Goal: Task Accomplishment & Management: Complete application form

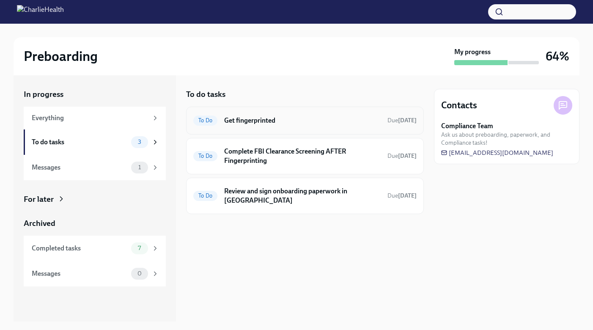
click at [278, 122] on h6 "Get fingerprinted" at bounding box center [302, 120] width 157 height 9
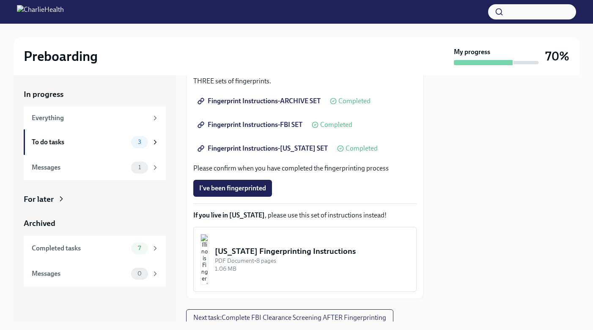
scroll to position [170, 0]
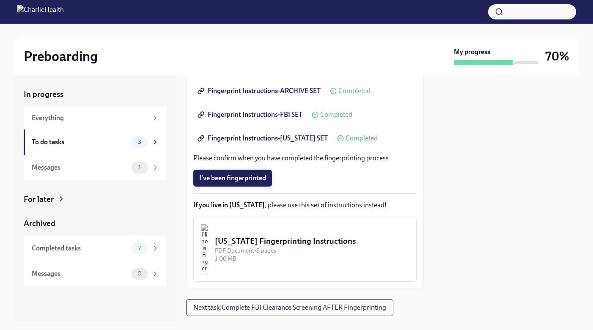
click at [255, 176] on span "I've been fingerprinted" at bounding box center [232, 178] width 67 height 8
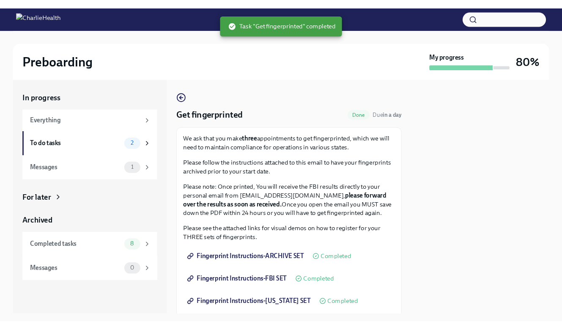
scroll to position [192, 0]
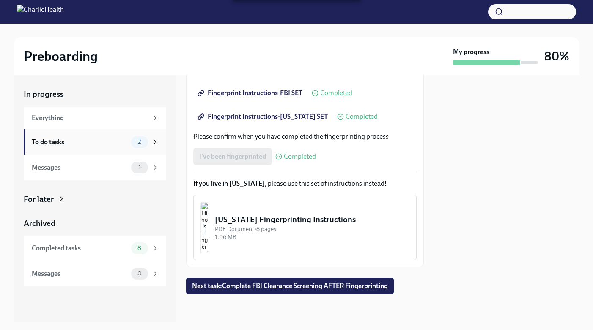
click at [87, 141] on div "To do tasks" at bounding box center [80, 141] width 96 height 9
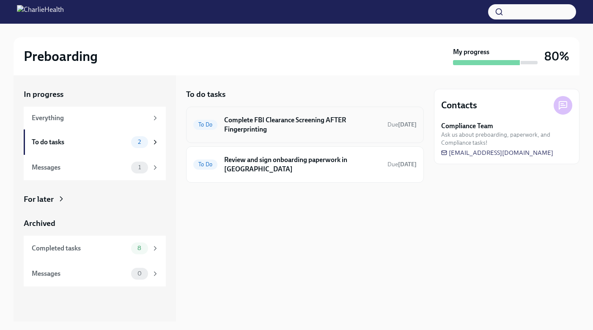
click at [292, 127] on h6 "Complete FBI Clearance Screening AFTER Fingerprinting" at bounding box center [302, 124] width 157 height 19
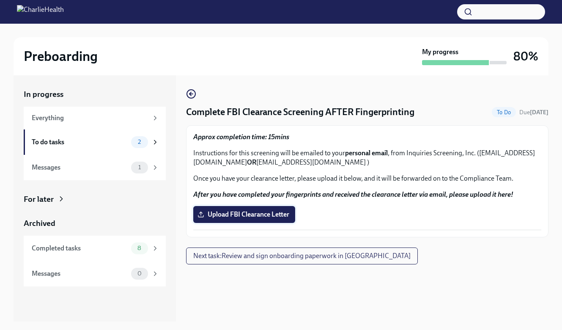
click at [228, 217] on span "Upload FBI Clearance Letter" at bounding box center [244, 214] width 90 height 8
click at [0, 0] on input "Upload FBI Clearance Letter" at bounding box center [0, 0] width 0 height 0
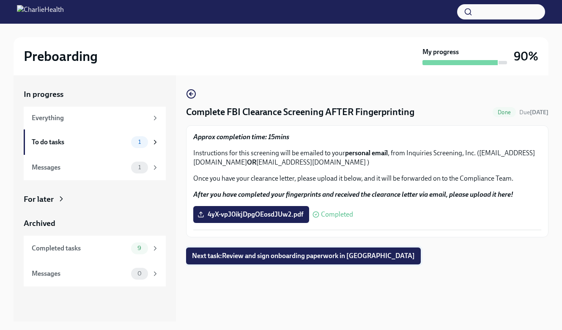
click at [291, 258] on span "Next task : Review and sign onboarding paperwork in [GEOGRAPHIC_DATA]" at bounding box center [303, 256] width 223 height 8
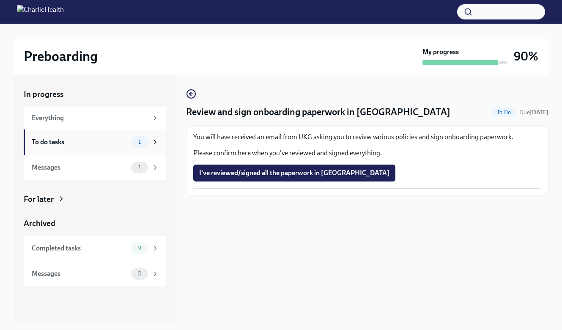
click at [93, 143] on div "To do tasks" at bounding box center [80, 141] width 96 height 9
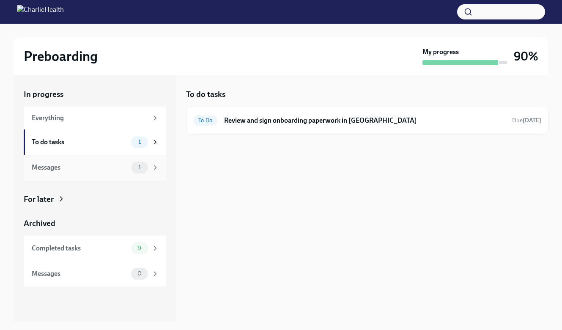
click at [95, 170] on div "Messages" at bounding box center [80, 167] width 96 height 9
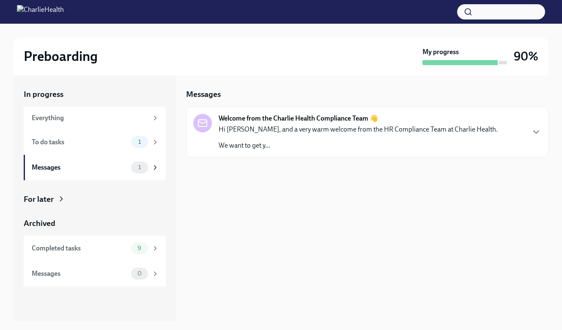
click at [275, 132] on p "Hi [PERSON_NAME], and a very warm welcome from the HR Compliance Team at Charli…" at bounding box center [358, 129] width 279 height 9
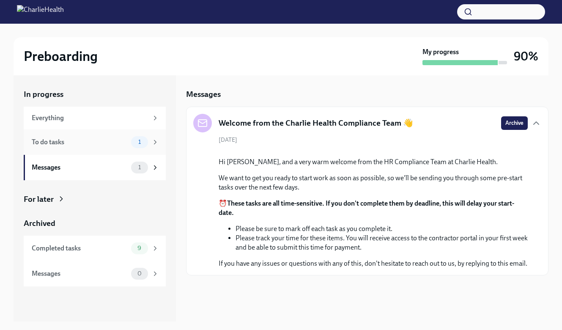
click at [108, 139] on div "To do tasks" at bounding box center [80, 141] width 96 height 9
